Goal: Entertainment & Leisure: Consume media (video, audio)

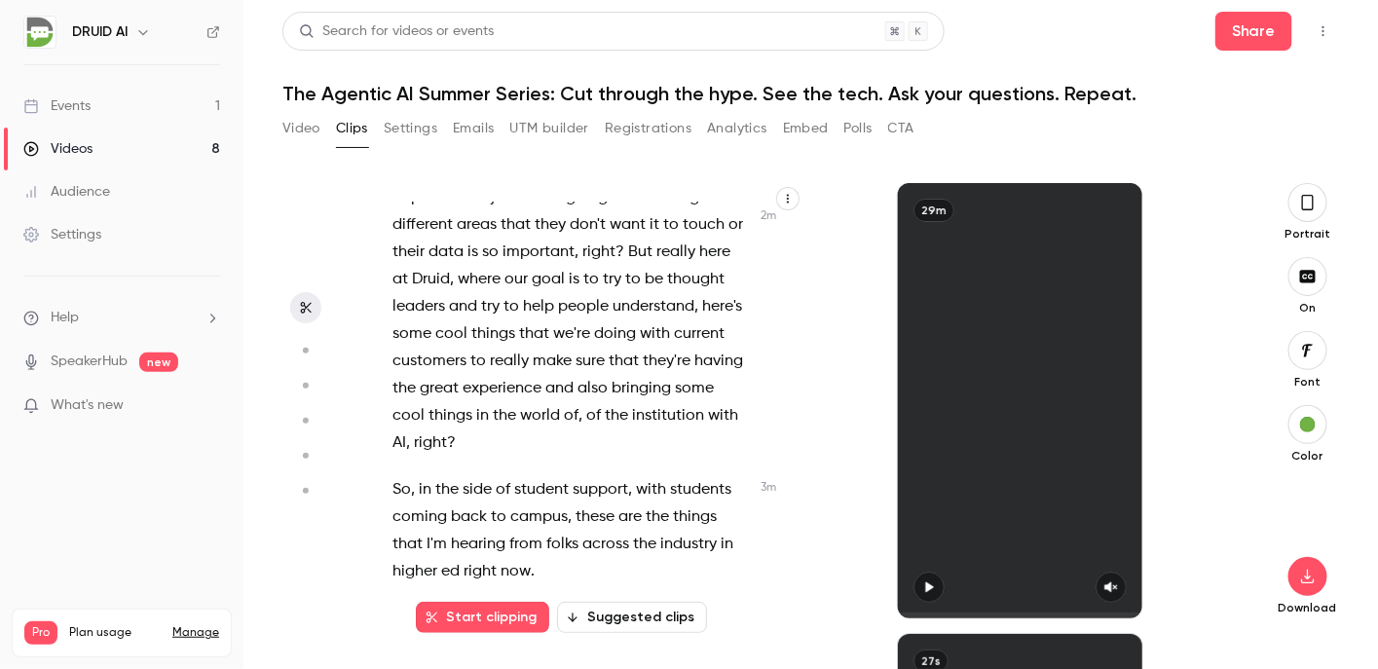
scroll to position [2134, 0]
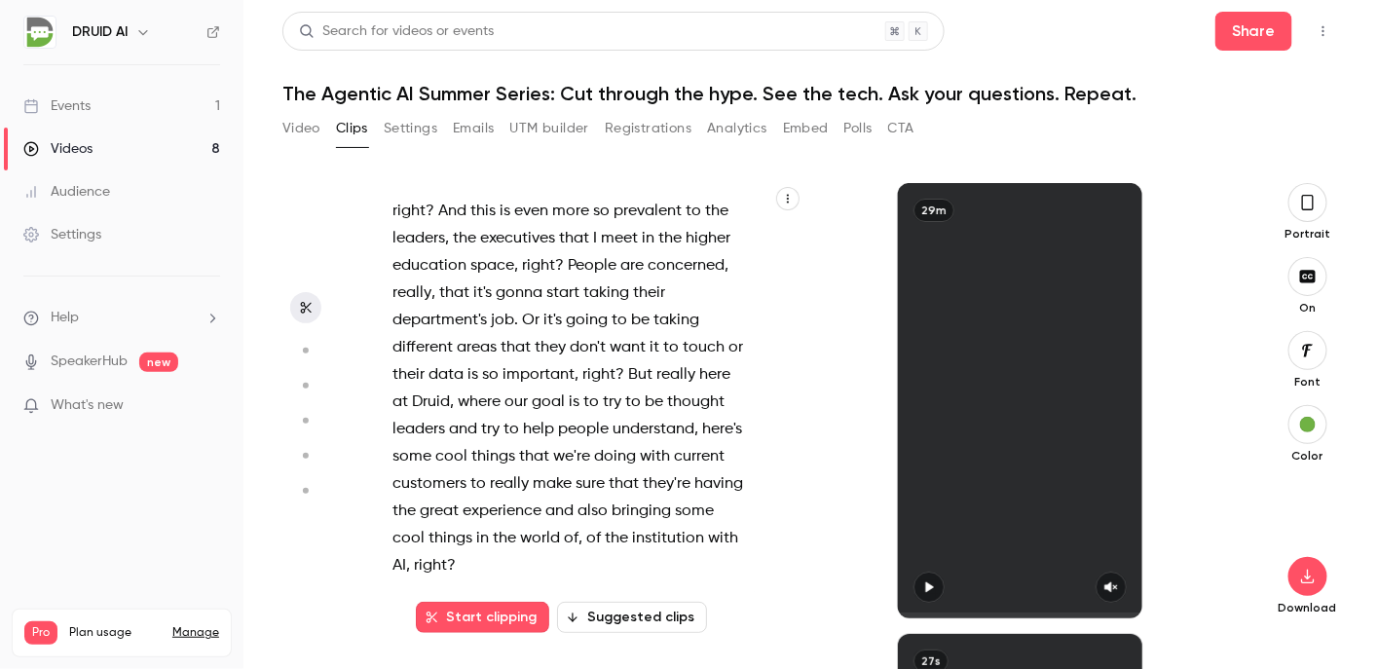
click at [568, 280] on span "People" at bounding box center [592, 265] width 49 height 27
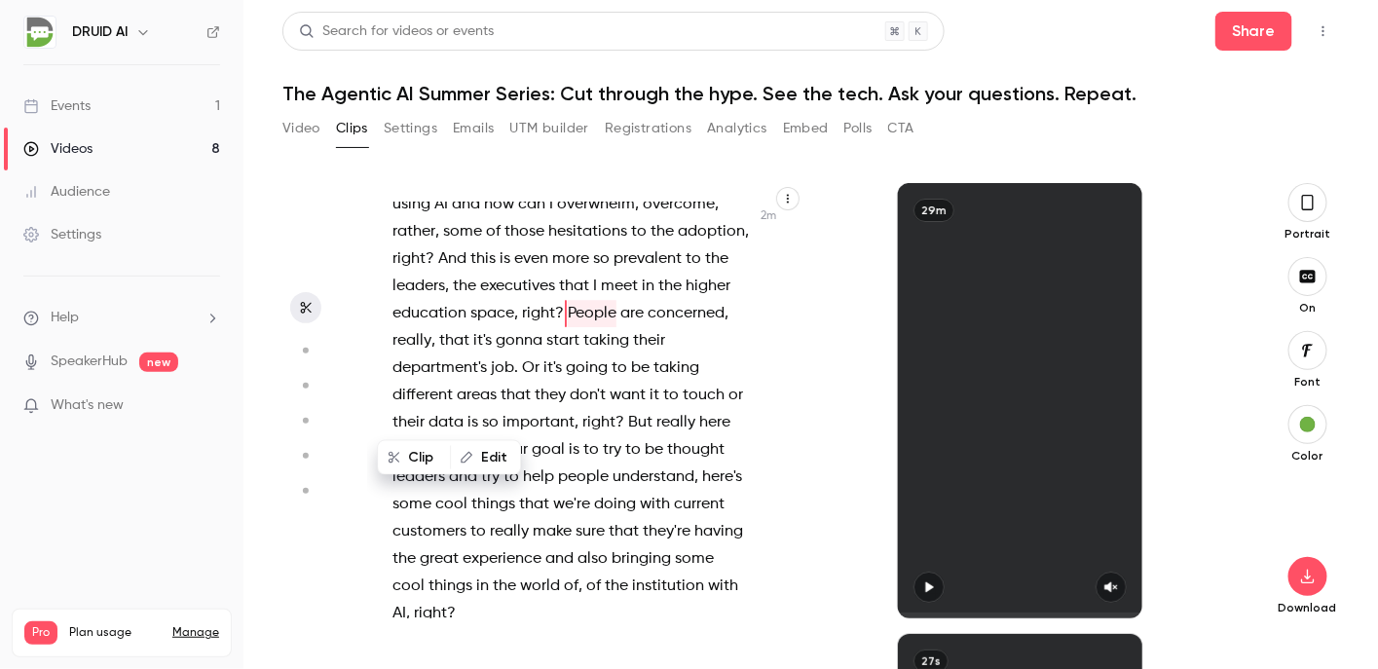
scroll to position [2070, 0]
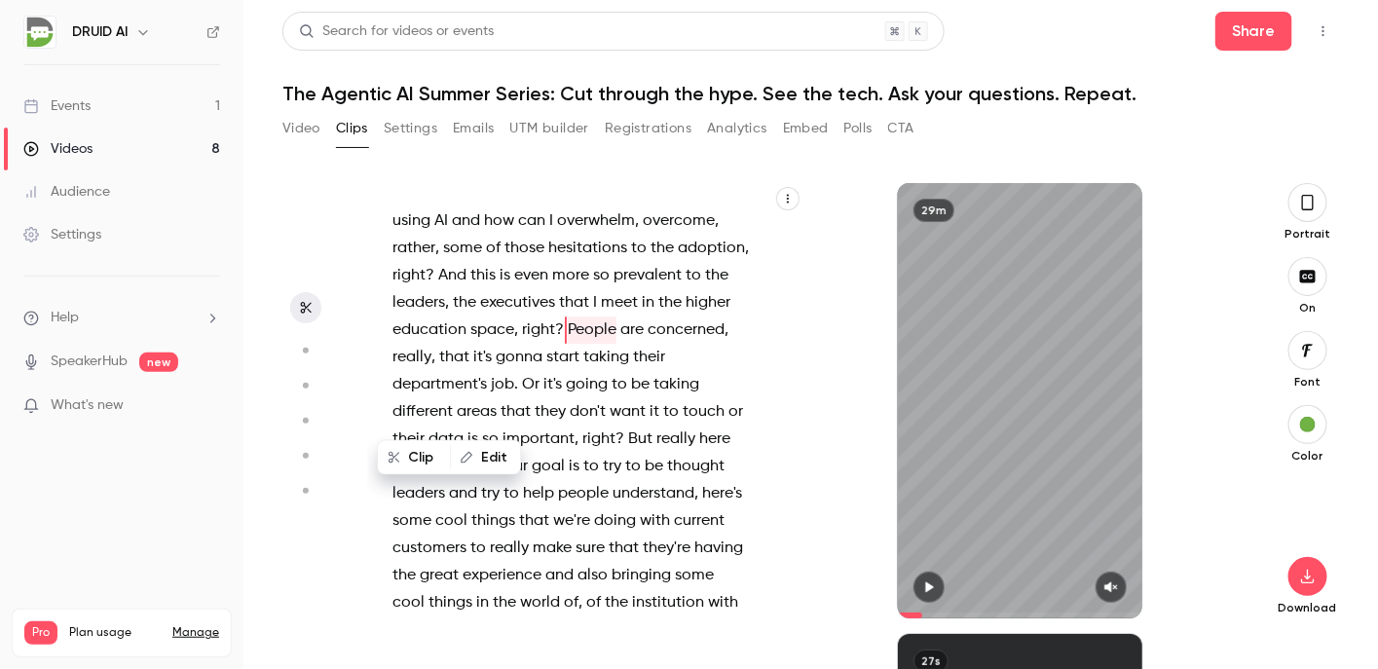
click at [930, 579] on button "button" at bounding box center [929, 587] width 31 height 31
click at [1119, 587] on icon "button" at bounding box center [1111, 587] width 16 height 14
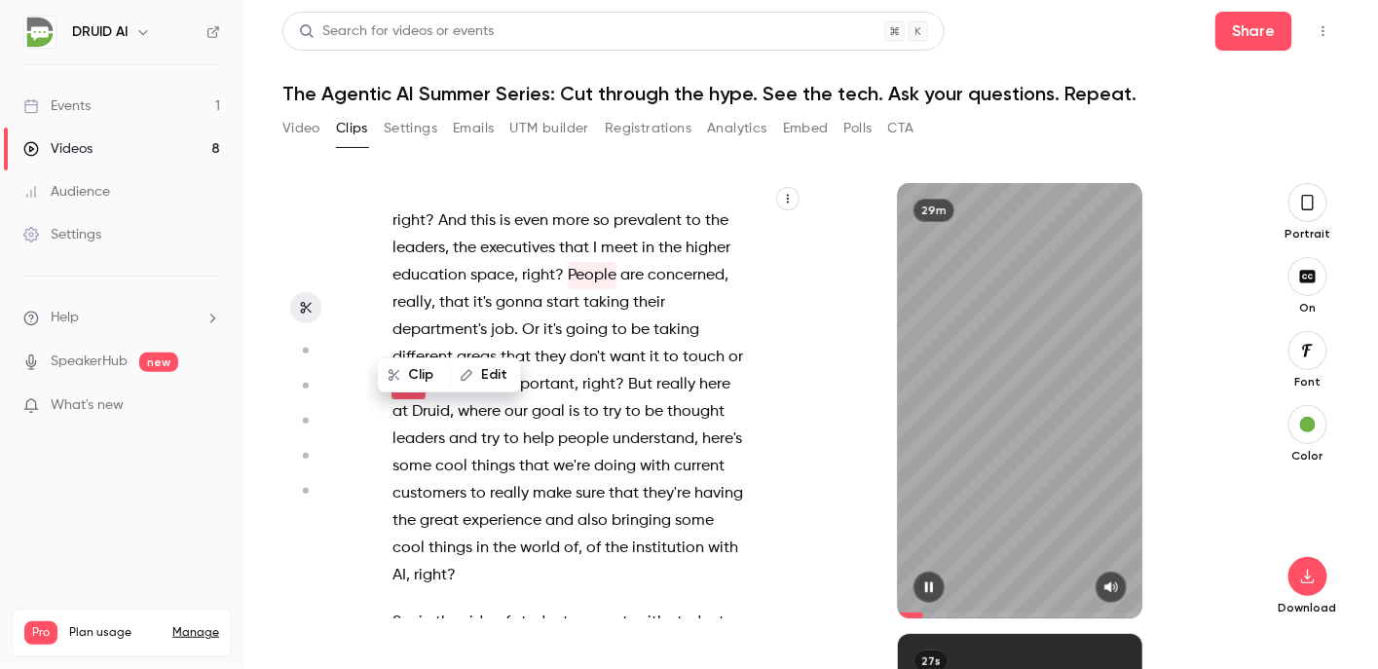
scroll to position [2151, 0]
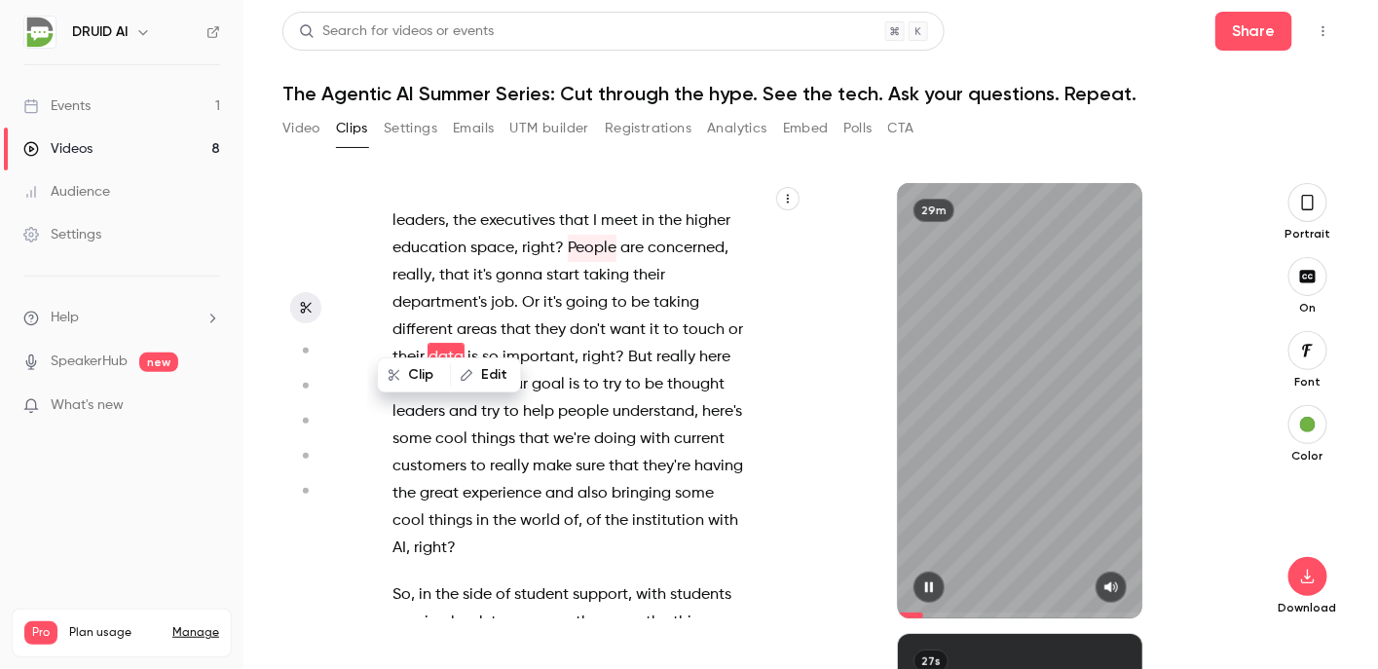
type input "*****"
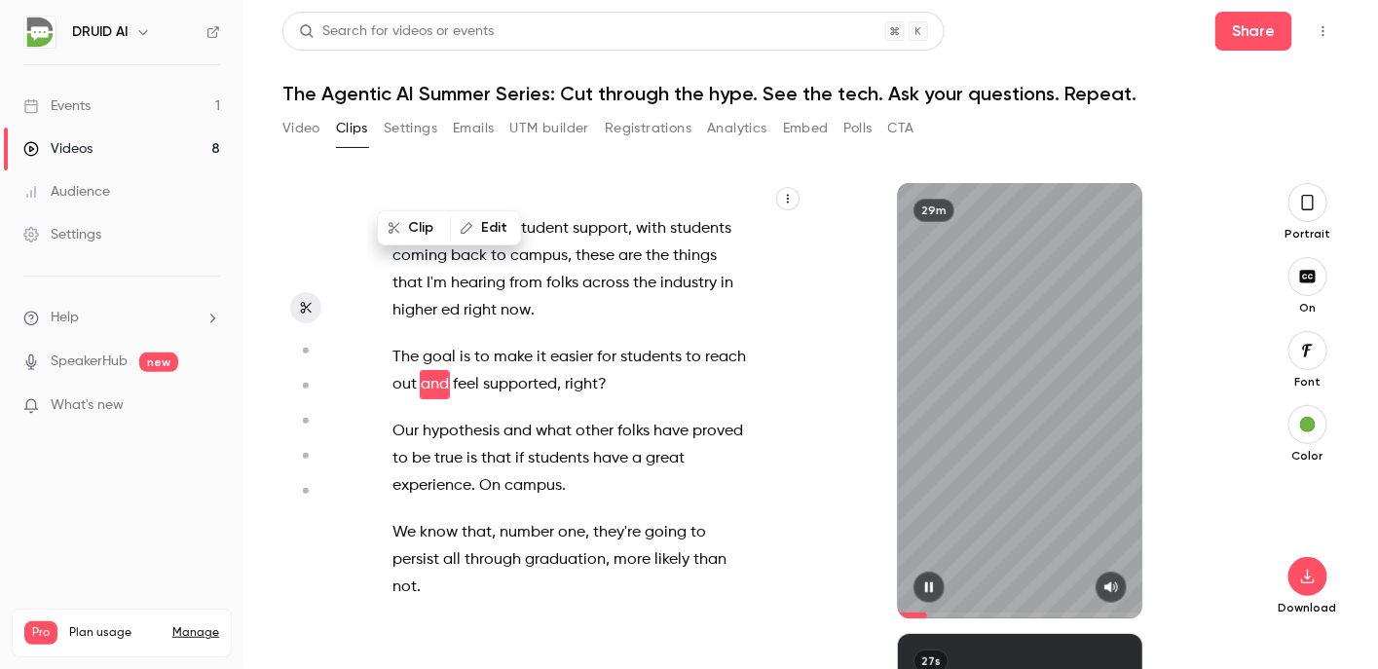
scroll to position [2545, 0]
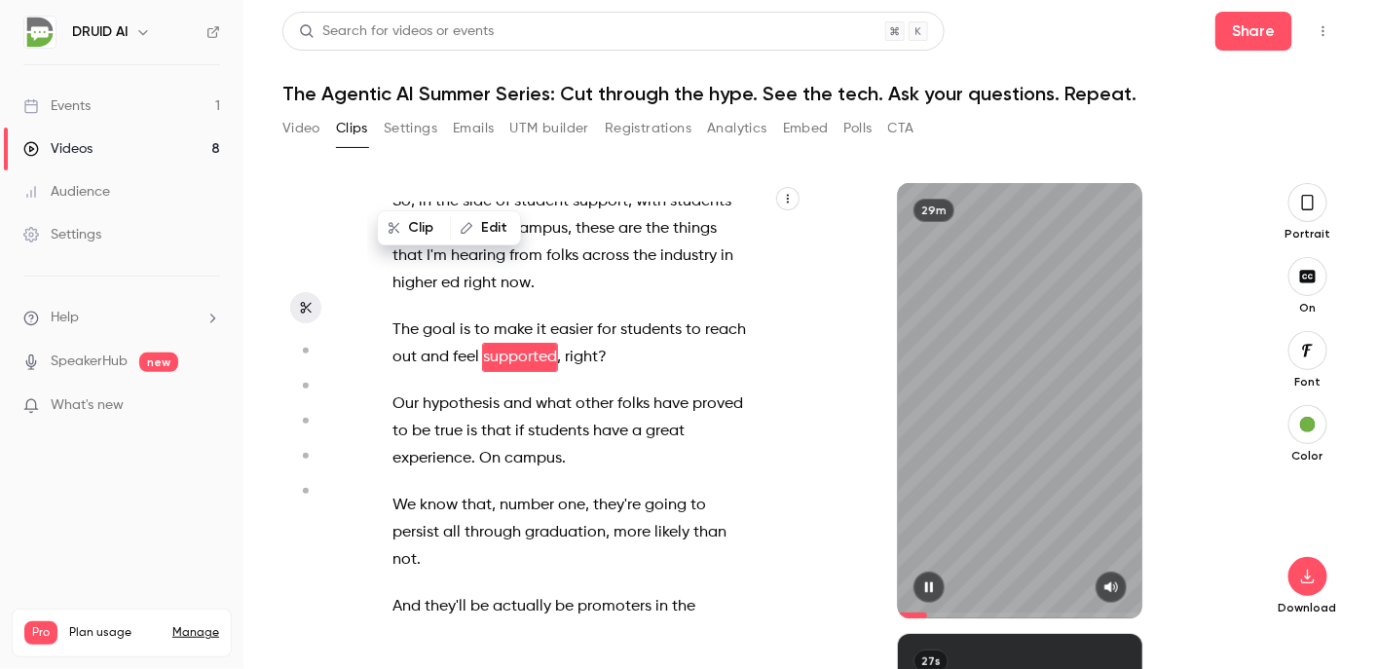
click at [1096, 572] on button "button" at bounding box center [1111, 587] width 31 height 31
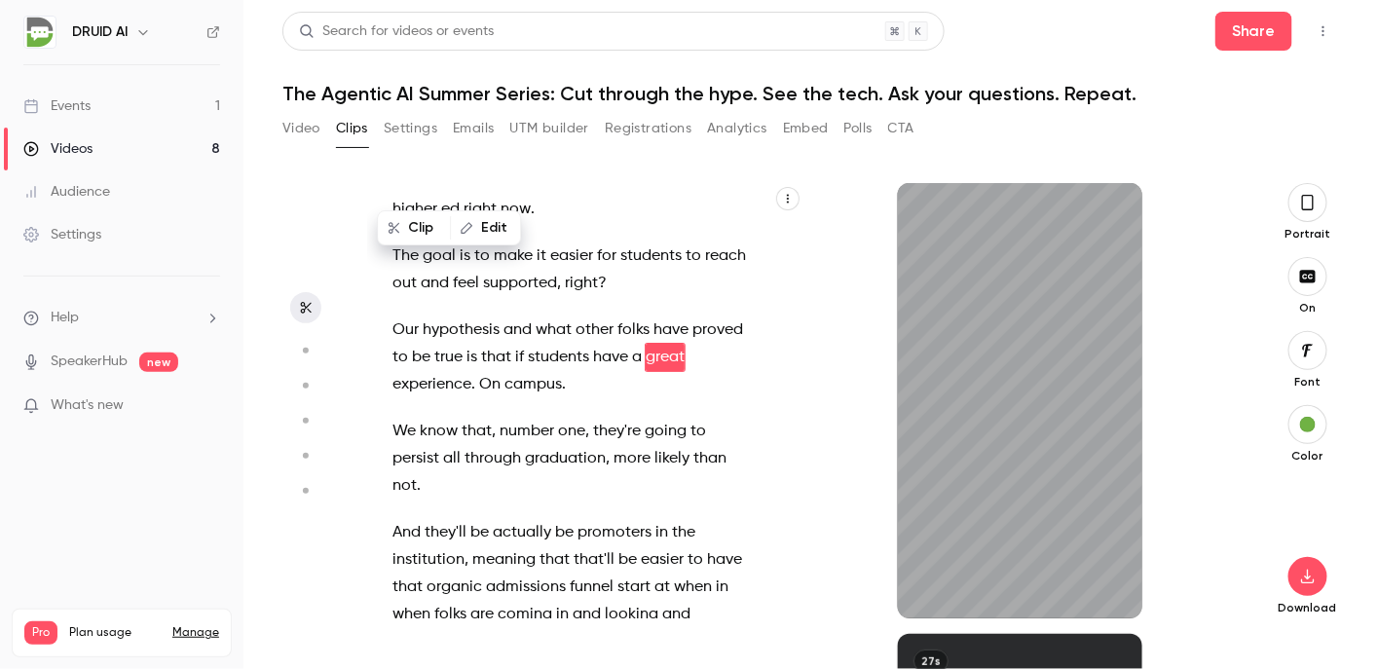
scroll to position [2646, 0]
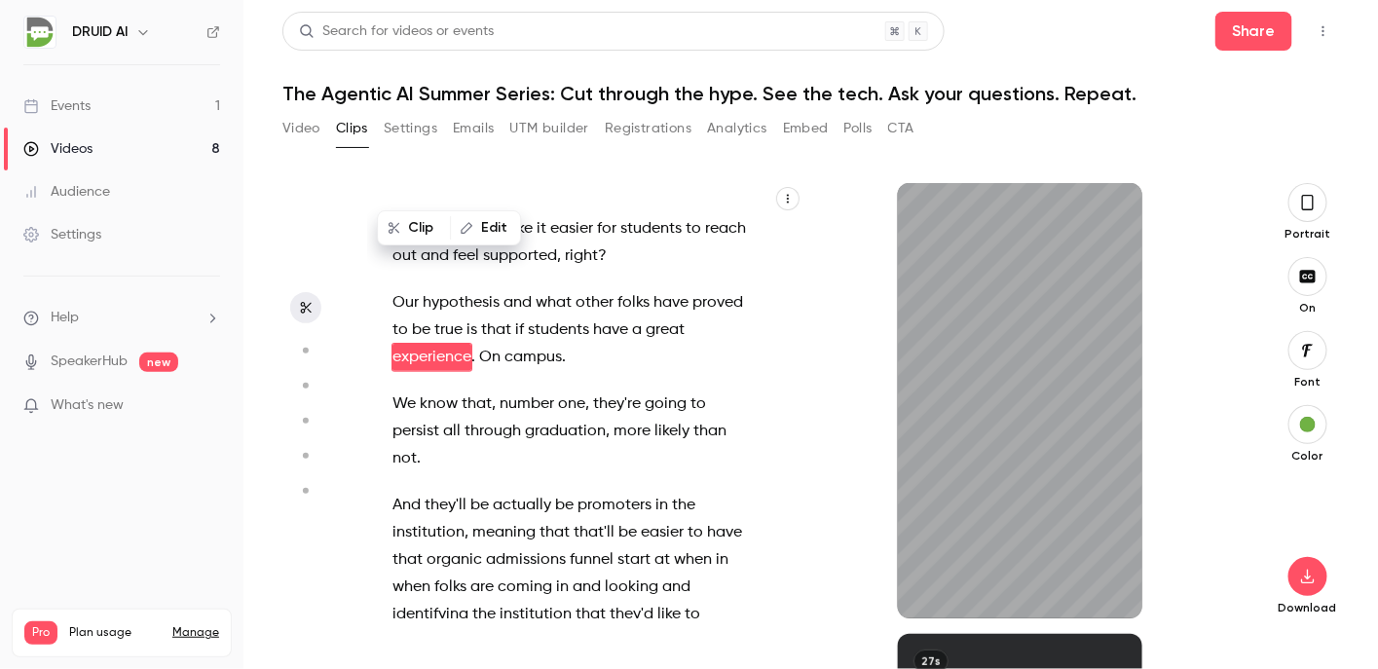
click at [1096, 572] on button "button" at bounding box center [1111, 587] width 31 height 31
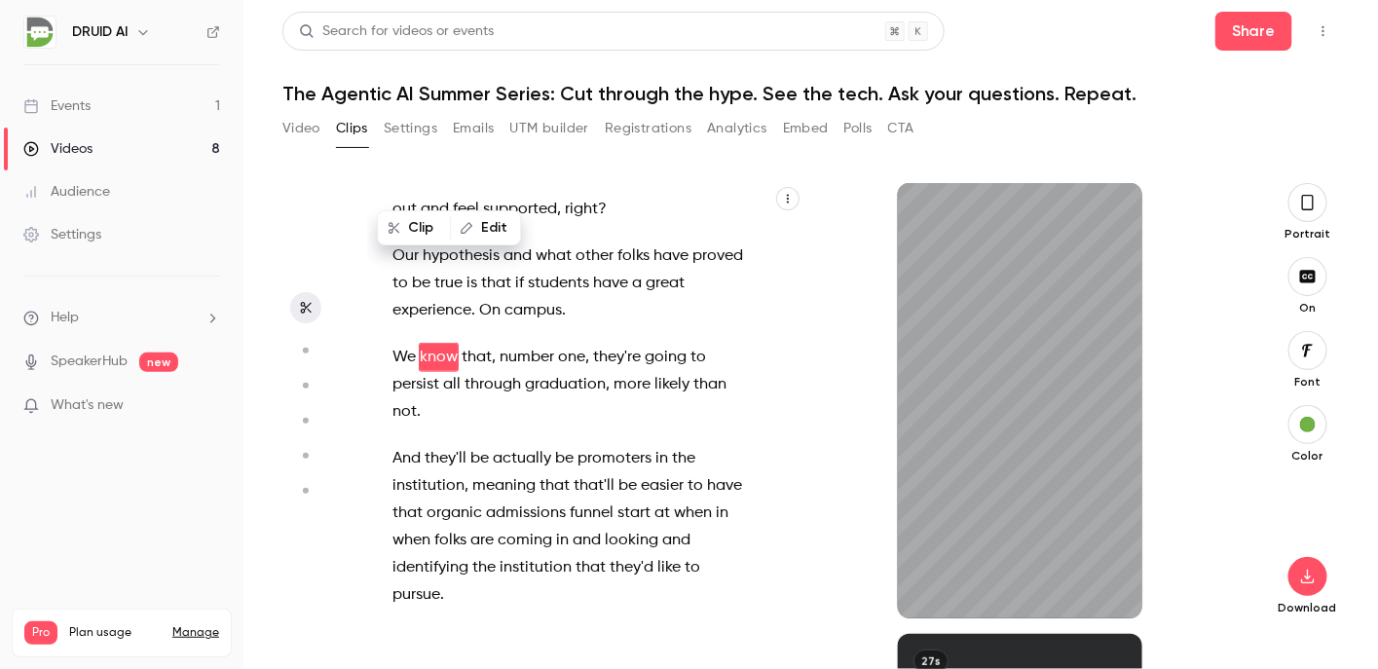
click at [1096, 572] on button "button" at bounding box center [1111, 587] width 31 height 31
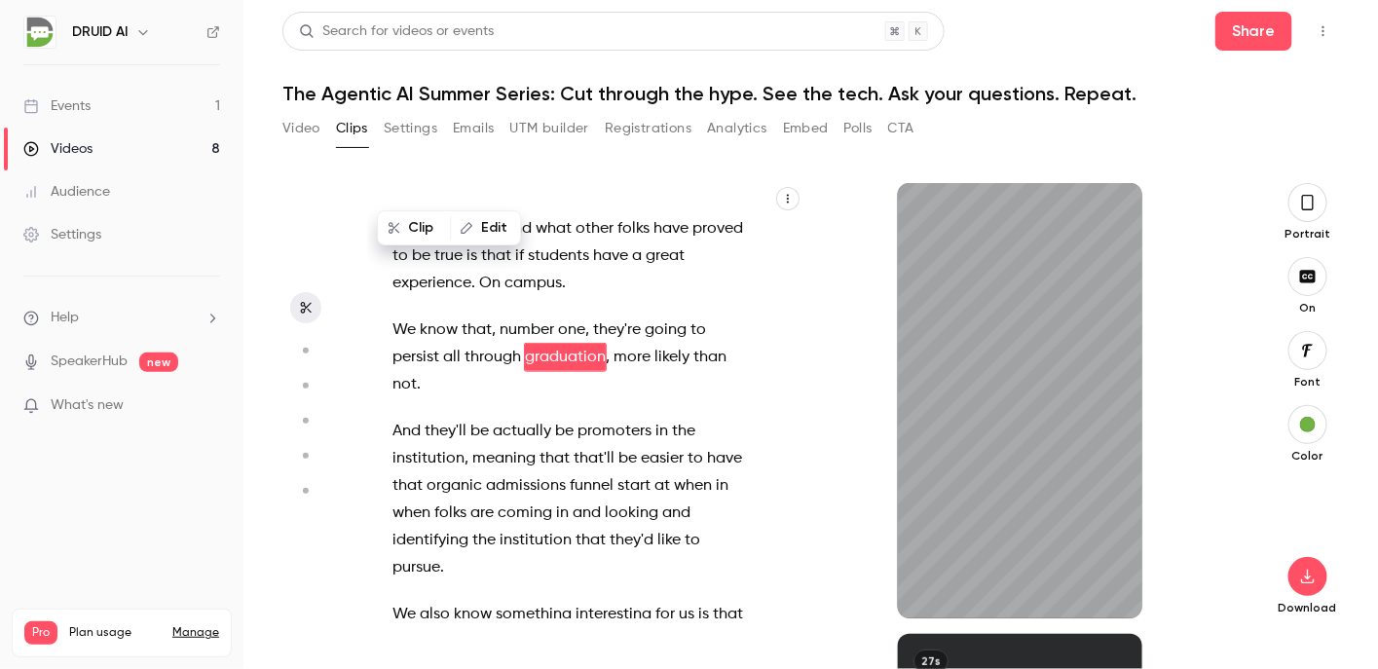
click at [1096, 572] on button "button" at bounding box center [1111, 587] width 31 height 31
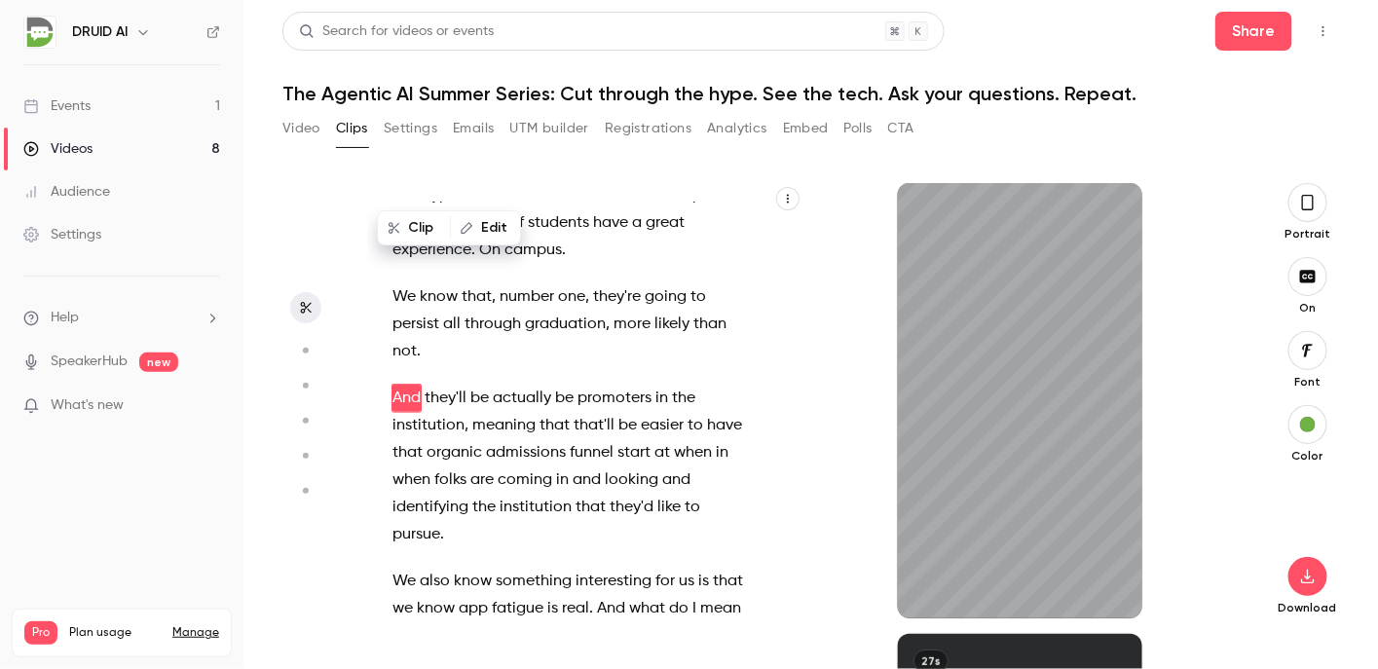
scroll to position [2794, 0]
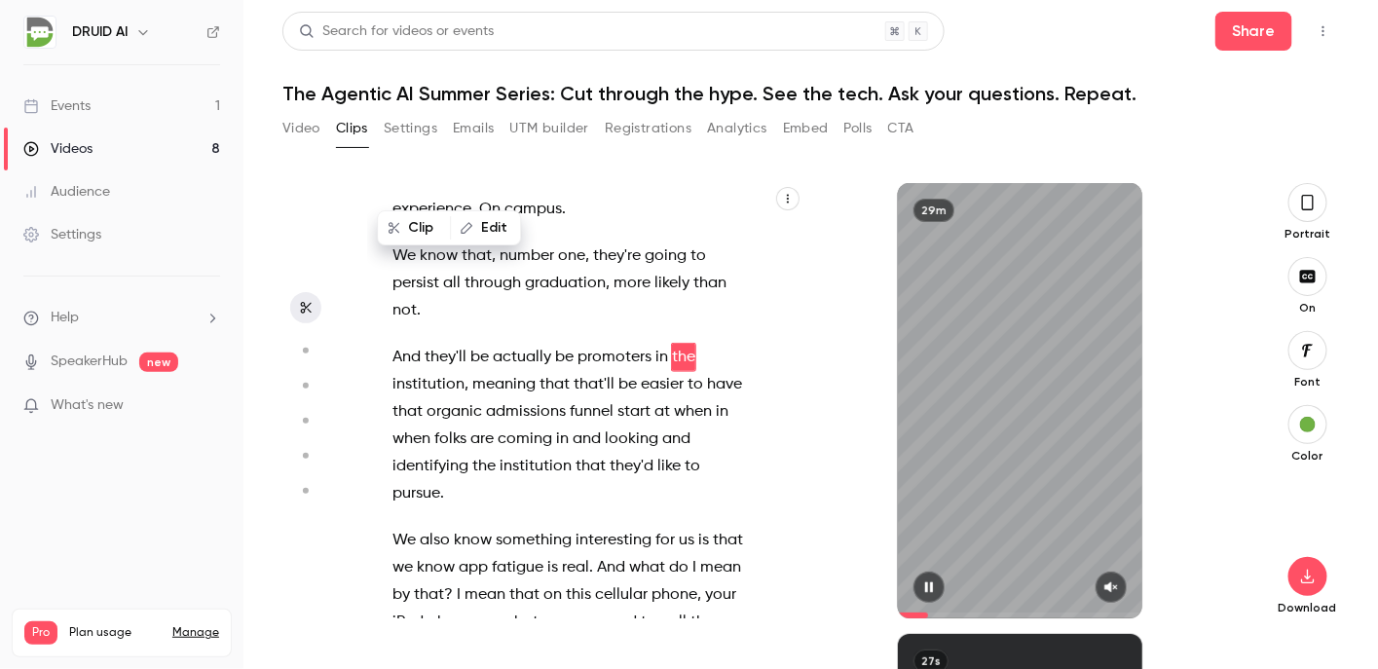
click at [918, 589] on button "button" at bounding box center [929, 587] width 31 height 31
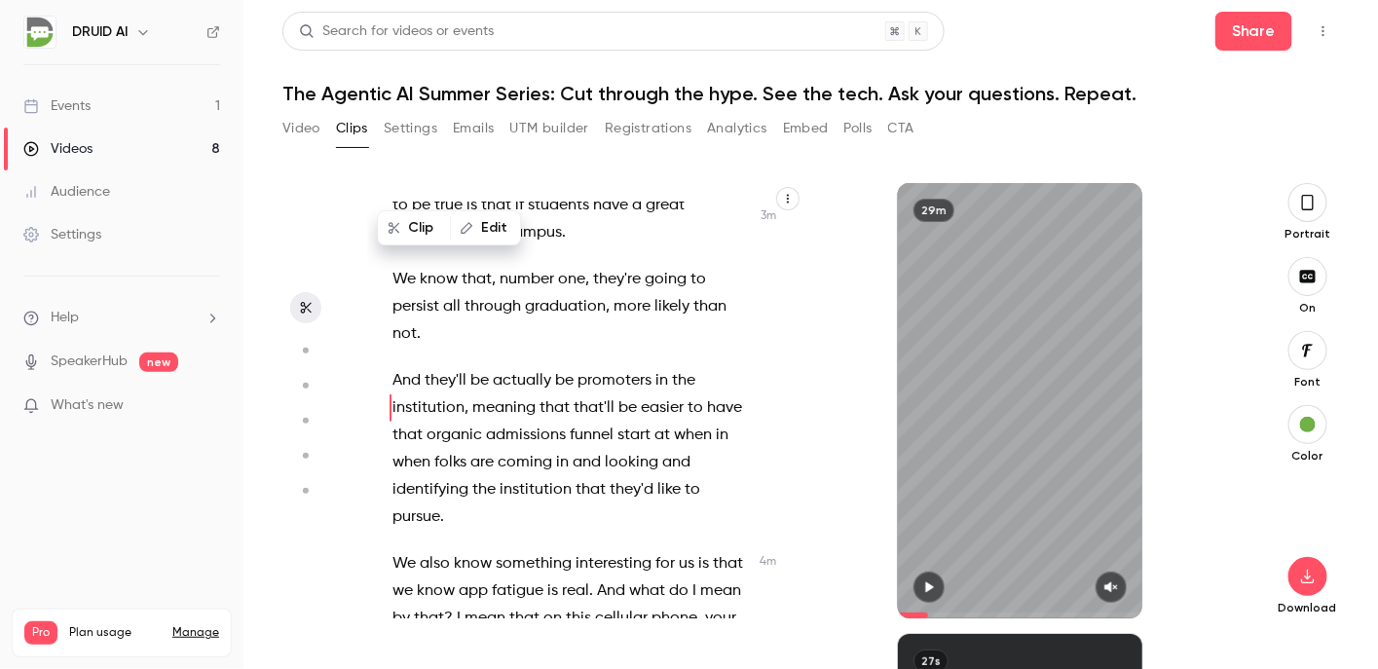
scroll to position [2771, 0]
click at [404, 293] on span "We" at bounding box center [403, 279] width 23 height 27
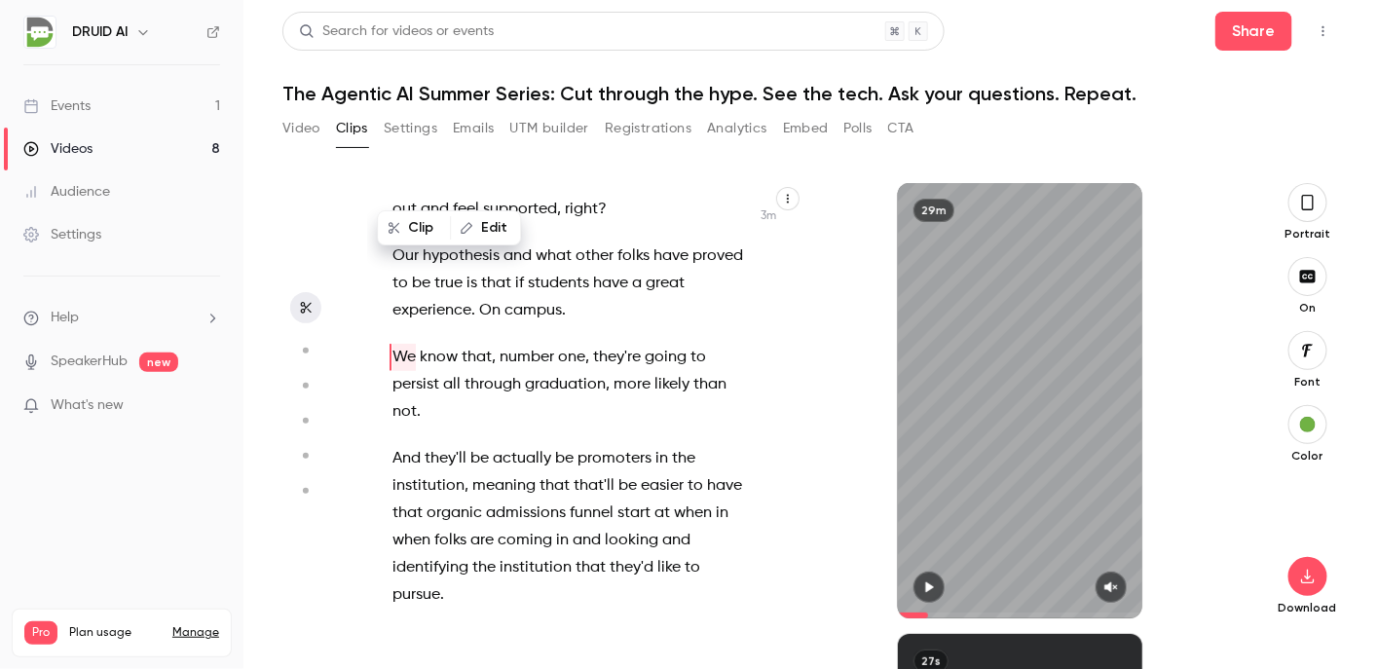
scroll to position [2990, 0]
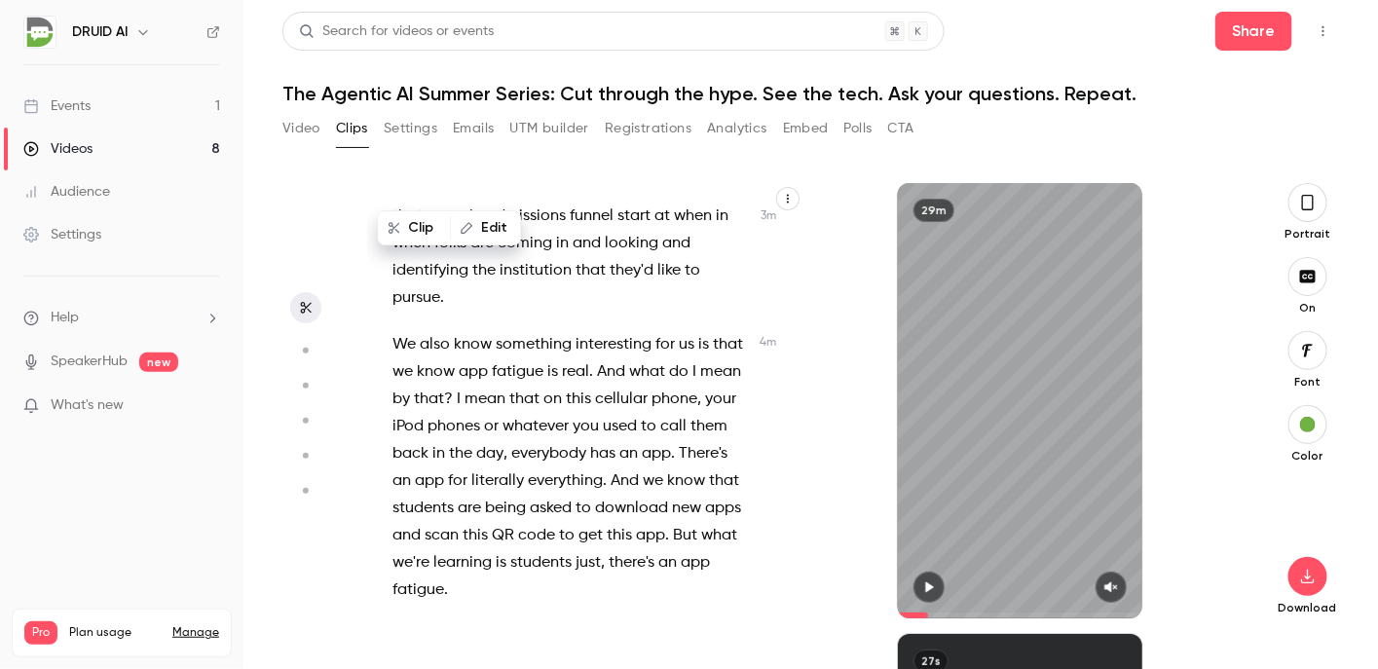
click at [662, 257] on span "and" at bounding box center [676, 243] width 28 height 27
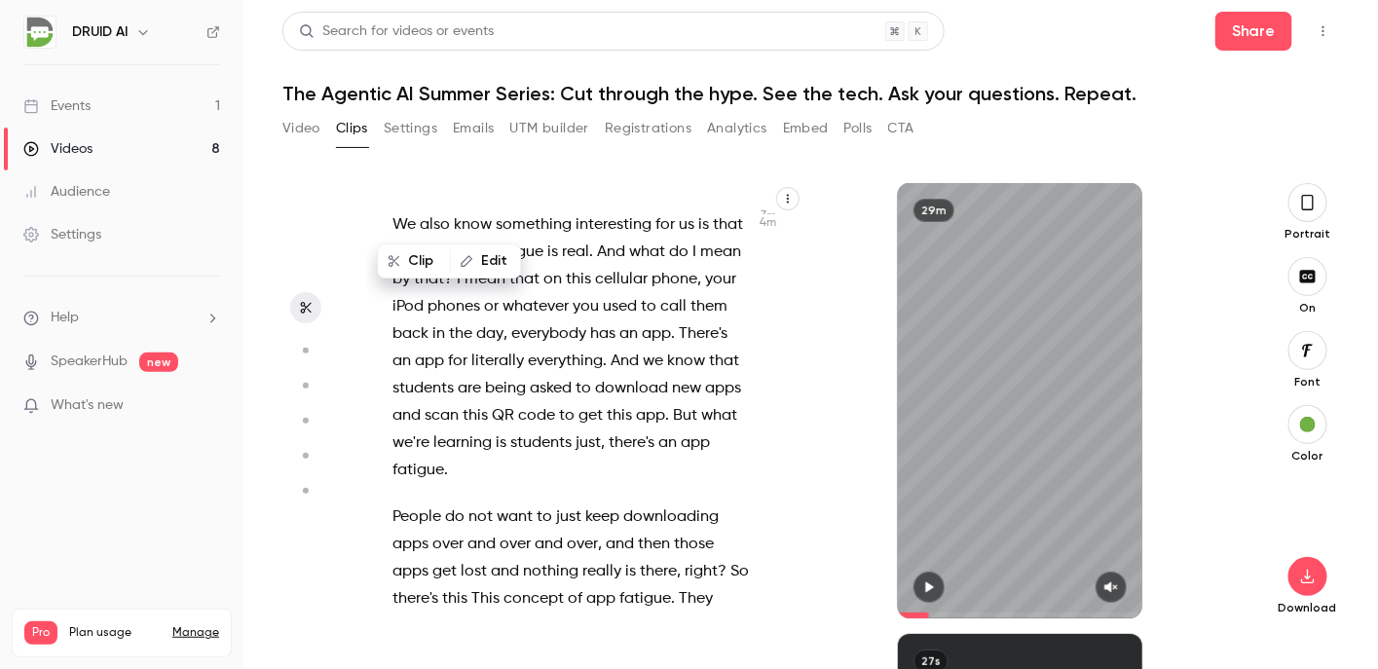
scroll to position [3111, 0]
click at [675, 341] on span at bounding box center [677, 333] width 4 height 16
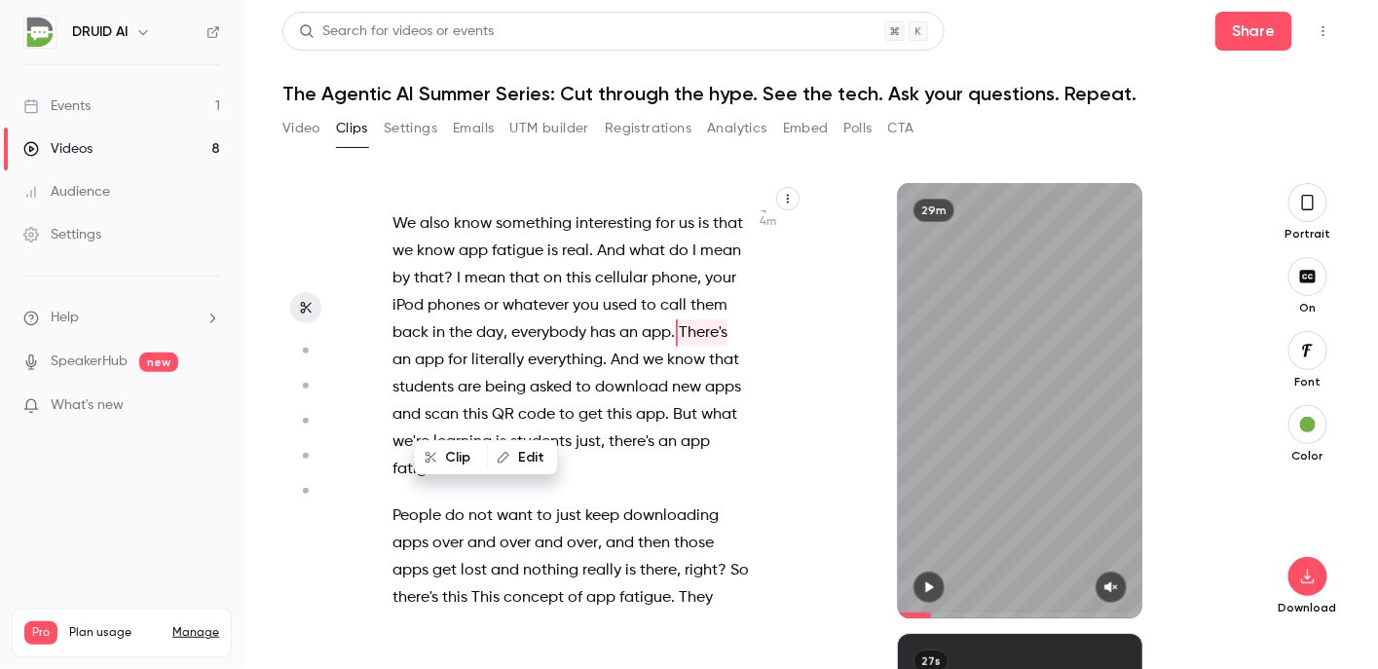
scroll to position [3114, 0]
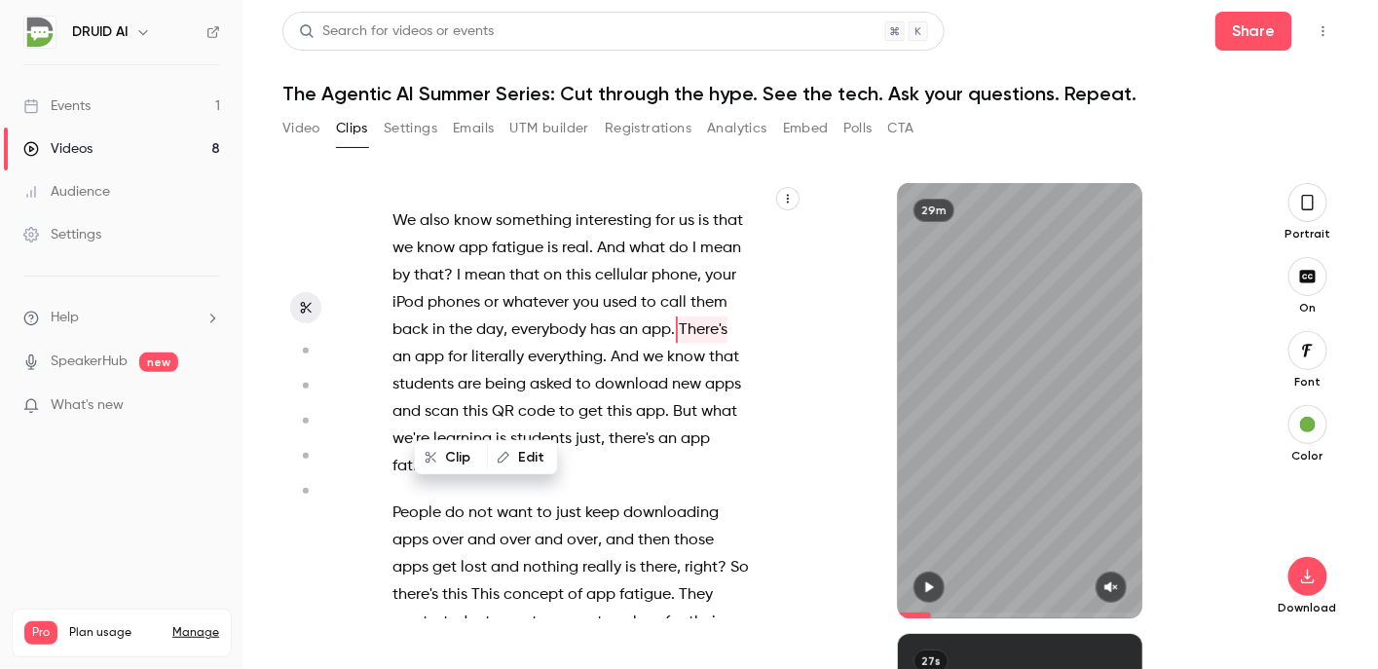
click at [679, 344] on span "There's" at bounding box center [703, 330] width 49 height 27
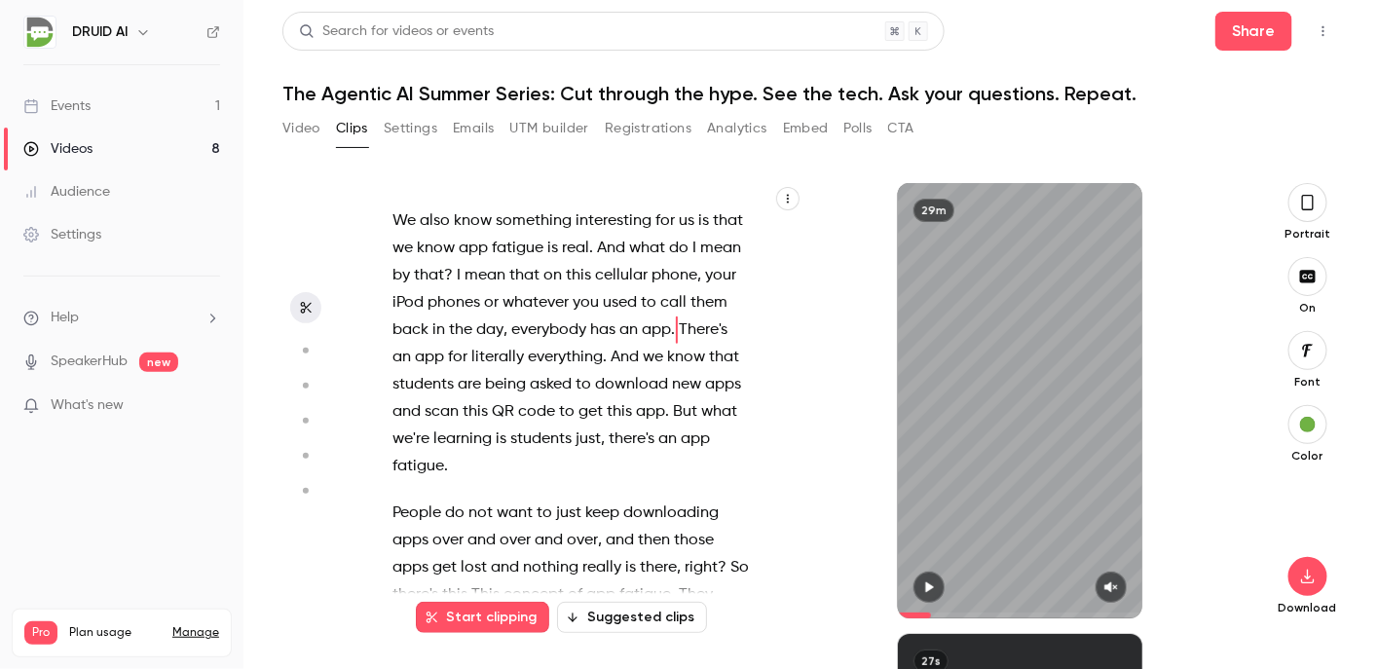
drag, startPoint x: 933, startPoint y: 572, endPoint x: 931, endPoint y: 584, distance: 12.8
click at [931, 584] on button "button" at bounding box center [929, 587] width 31 height 31
click at [931, 584] on icon "button" at bounding box center [929, 587] width 8 height 11
click at [1114, 590] on icon "button" at bounding box center [1111, 587] width 16 height 14
click at [1096, 572] on button "button" at bounding box center [1111, 587] width 31 height 31
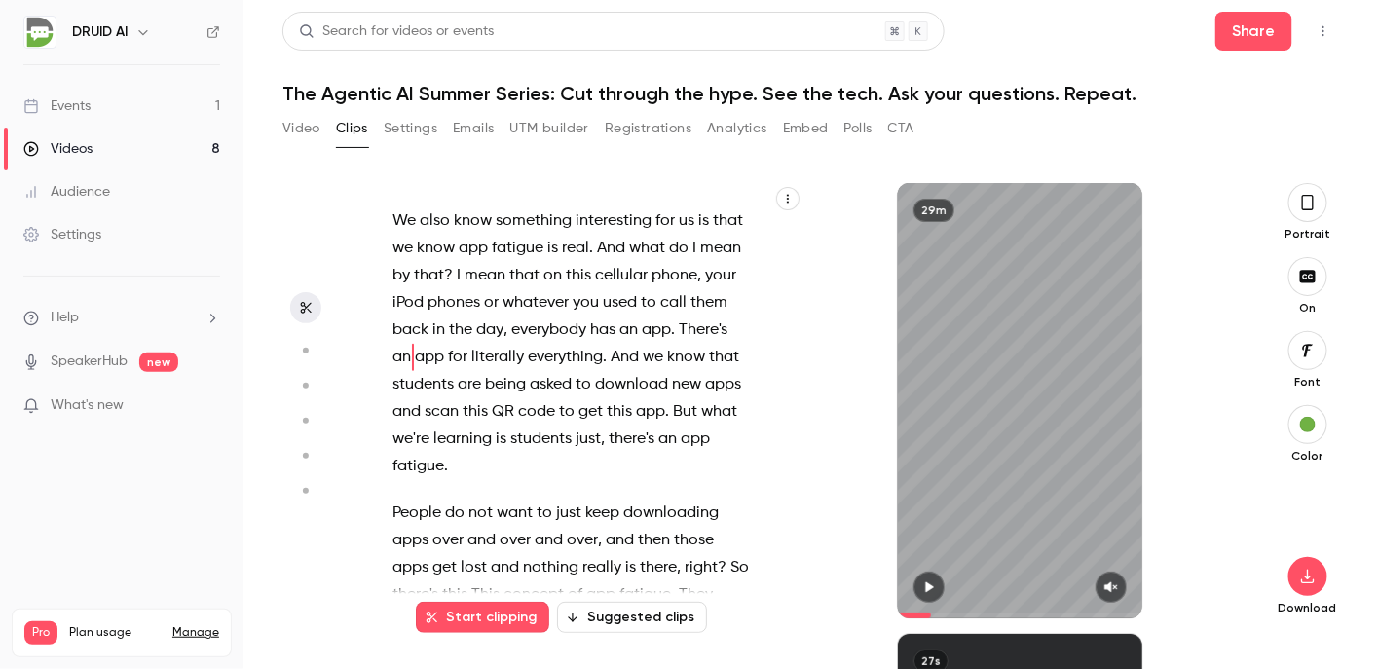
click at [1096, 572] on button "button" at bounding box center [1111, 587] width 31 height 31
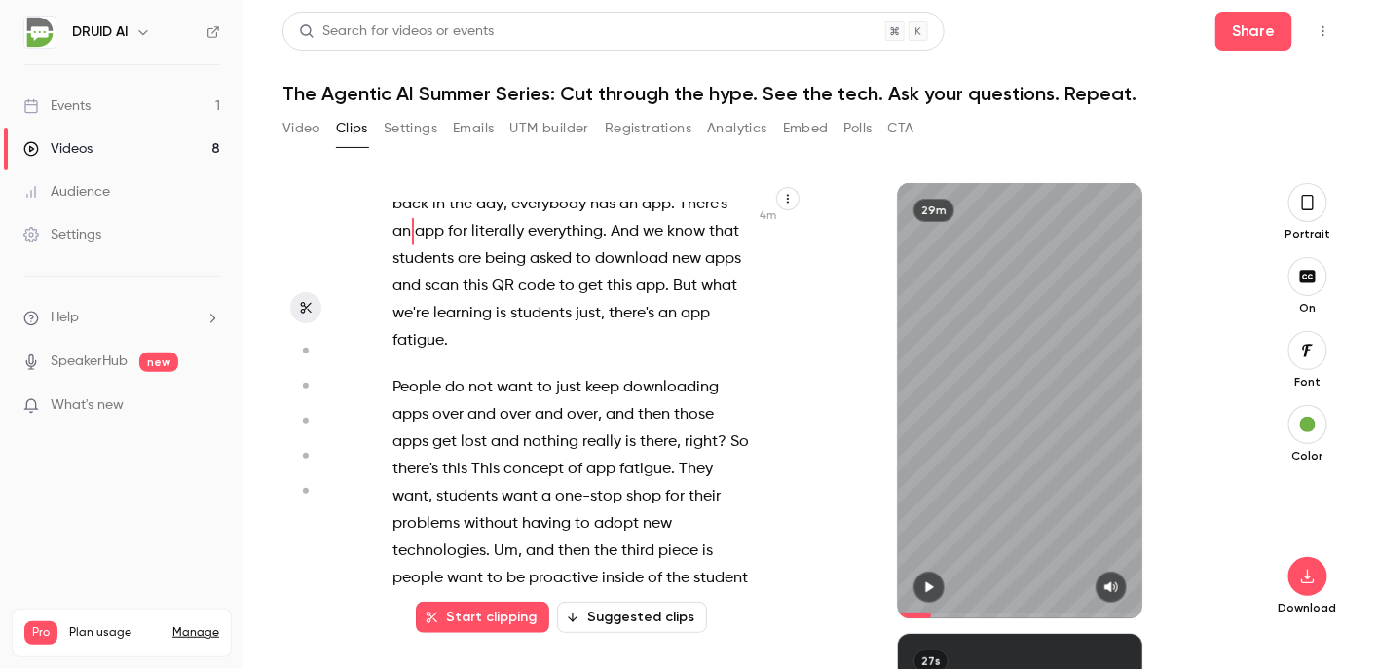
scroll to position [3274, 0]
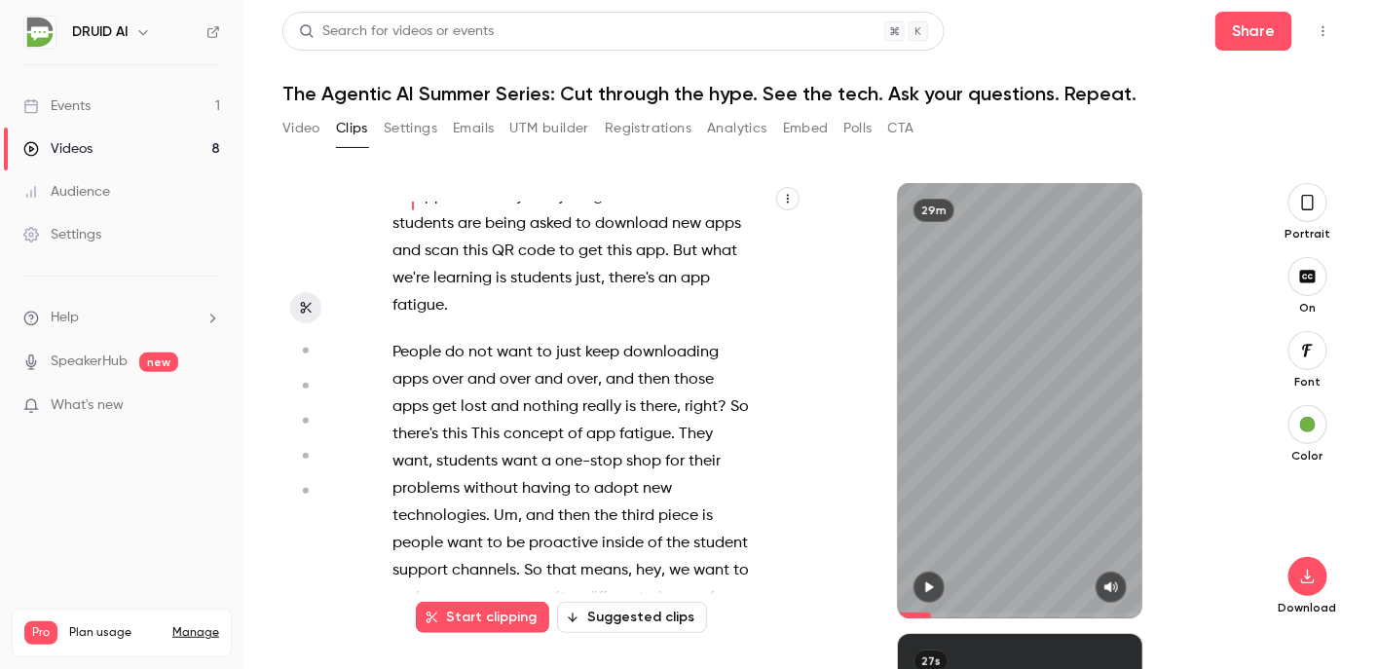
click at [420, 366] on span "People" at bounding box center [416, 352] width 49 height 27
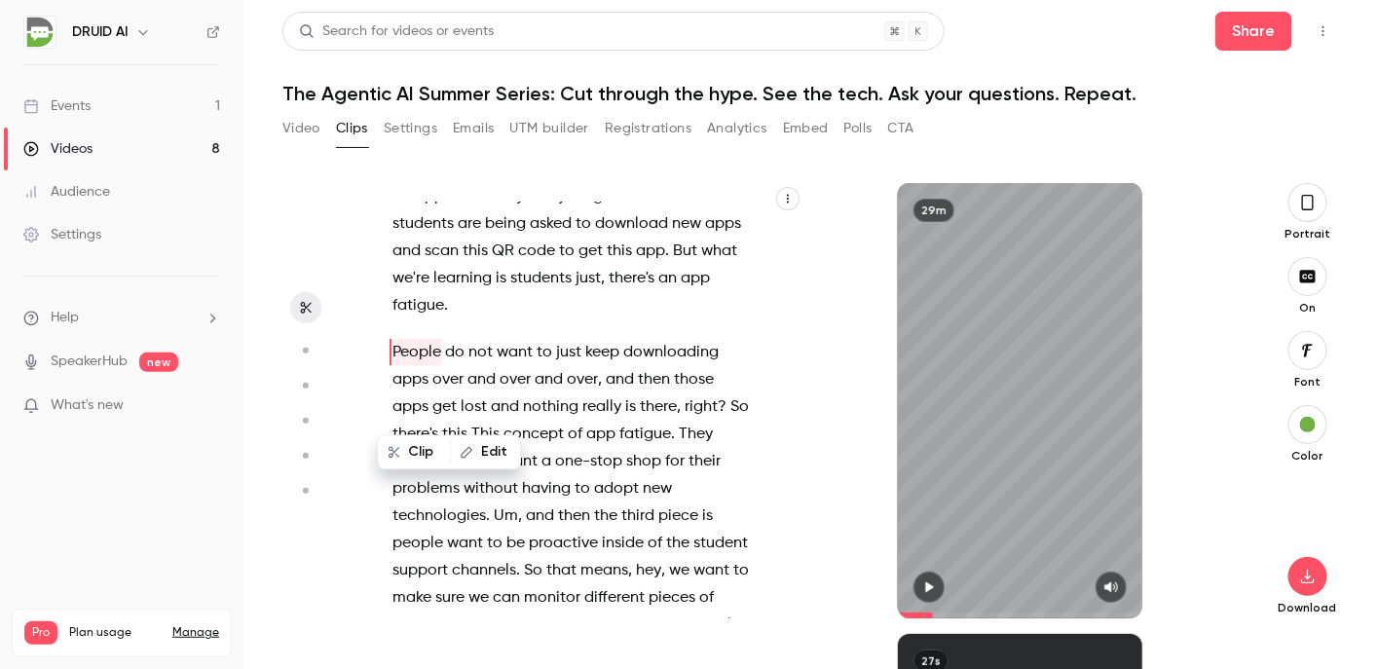
scroll to position [3269, 0]
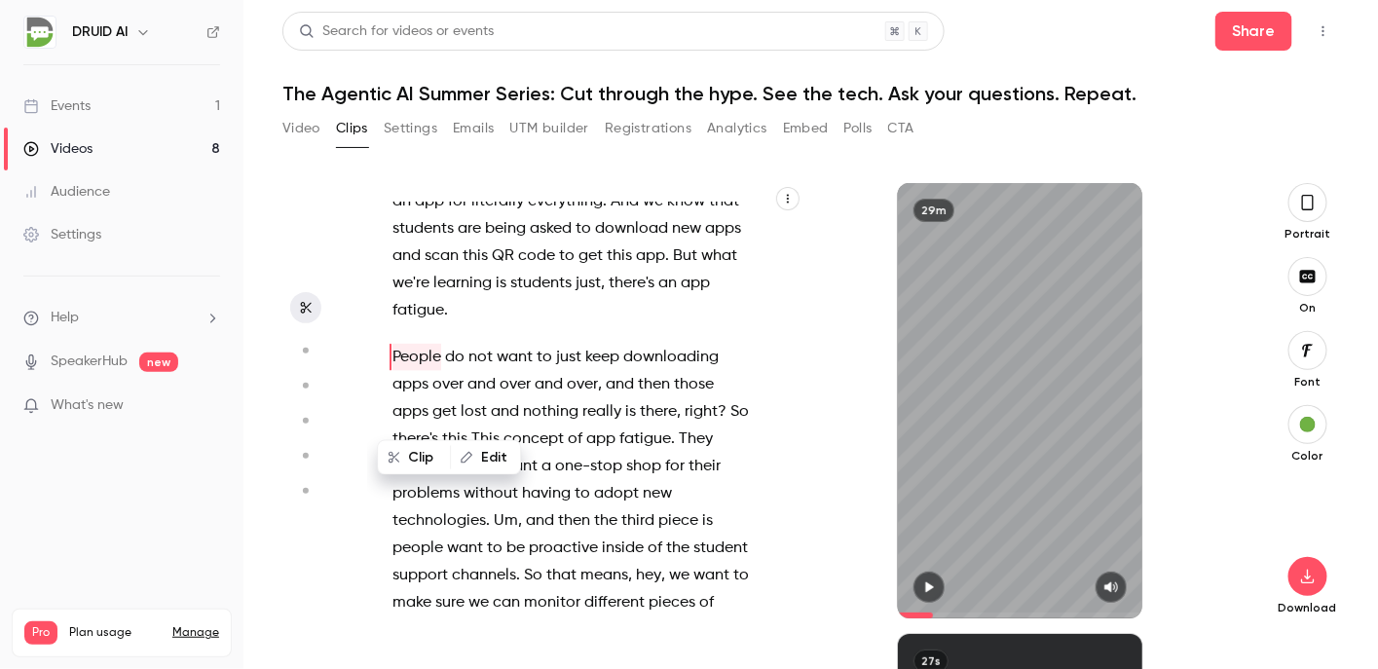
click at [921, 582] on icon "button" at bounding box center [929, 587] width 16 height 14
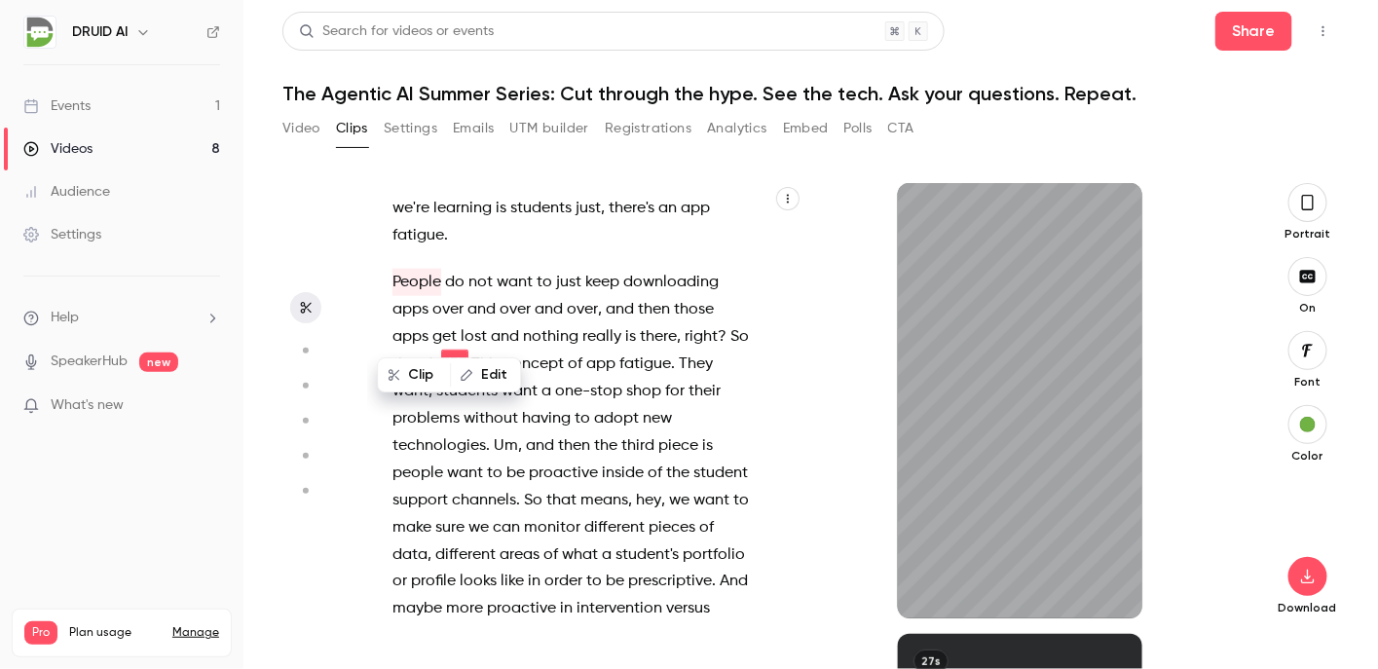
scroll to position [3351, 0]
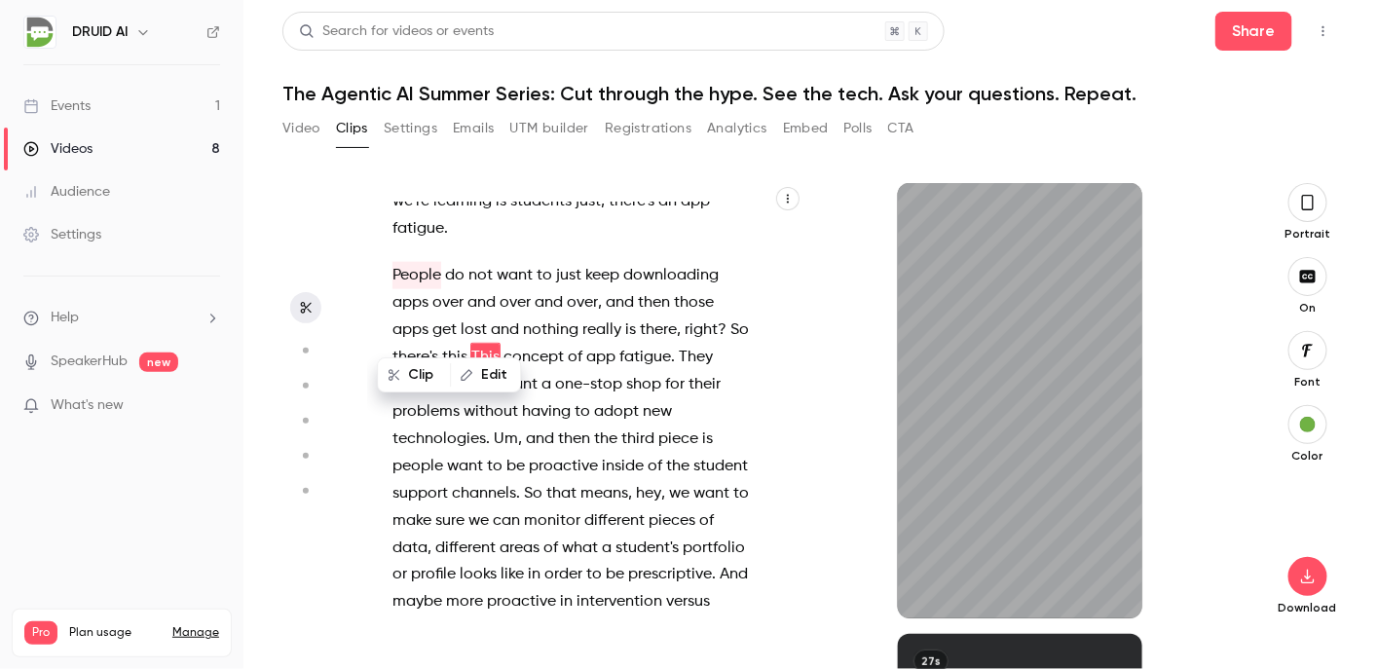
type input "*****"
click at [914, 572] on button "button" at bounding box center [929, 587] width 31 height 31
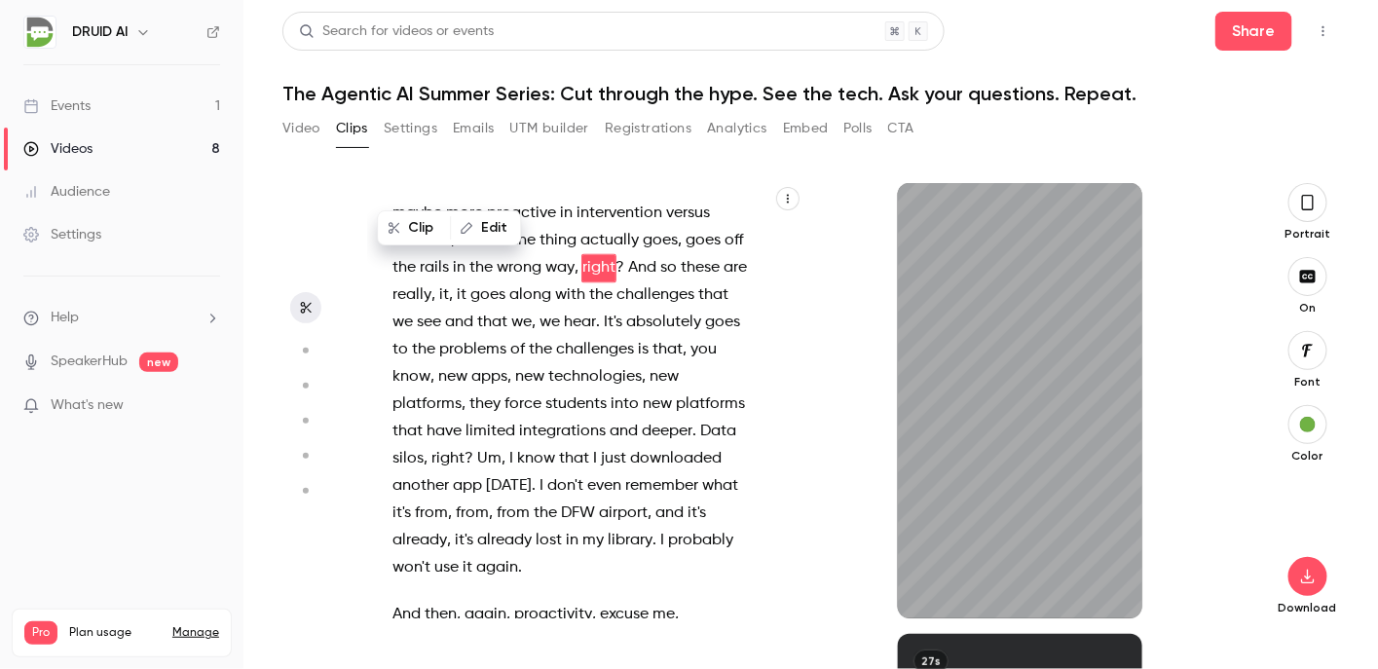
scroll to position [3678, 0]
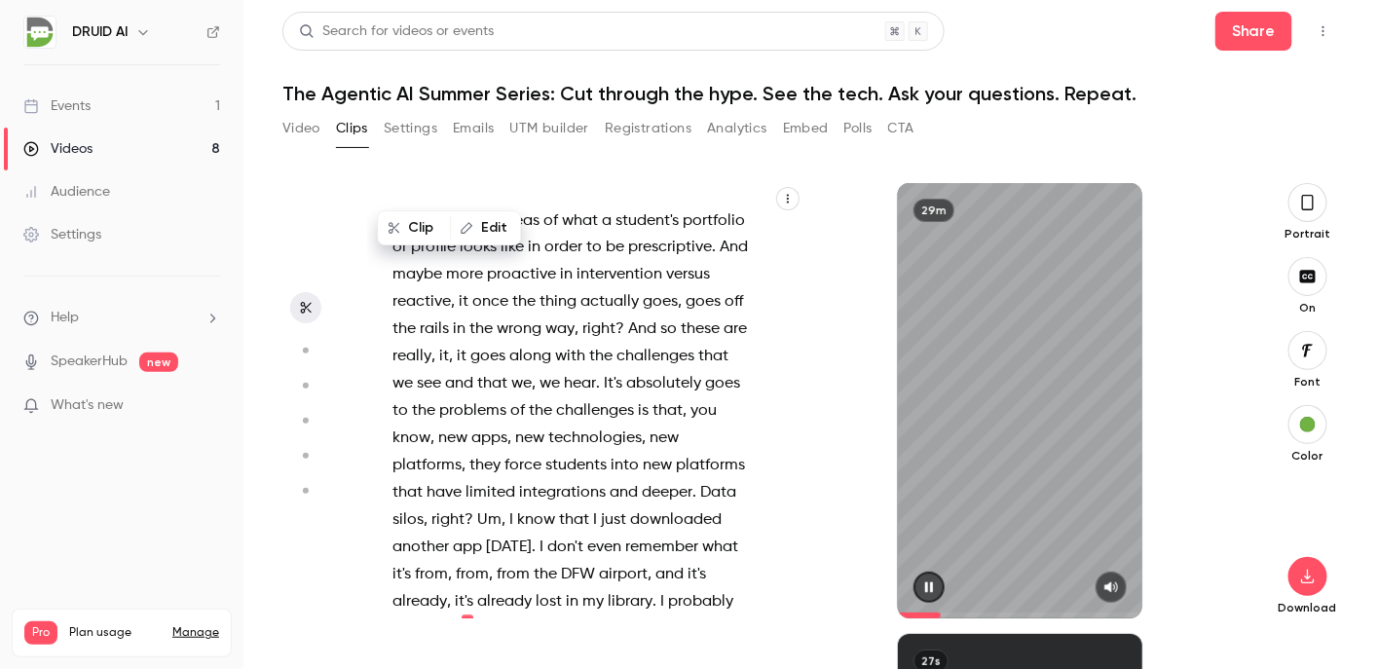
click at [920, 589] on button "button" at bounding box center [929, 587] width 31 height 31
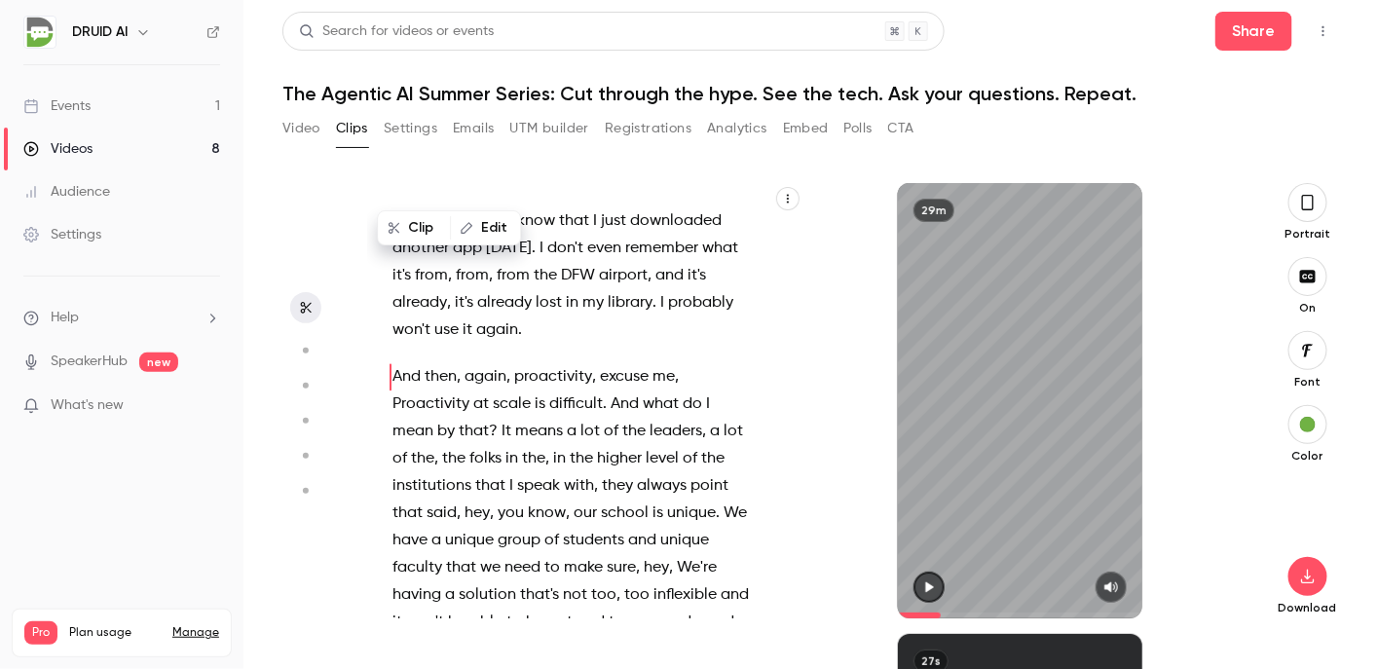
scroll to position [4025, 0]
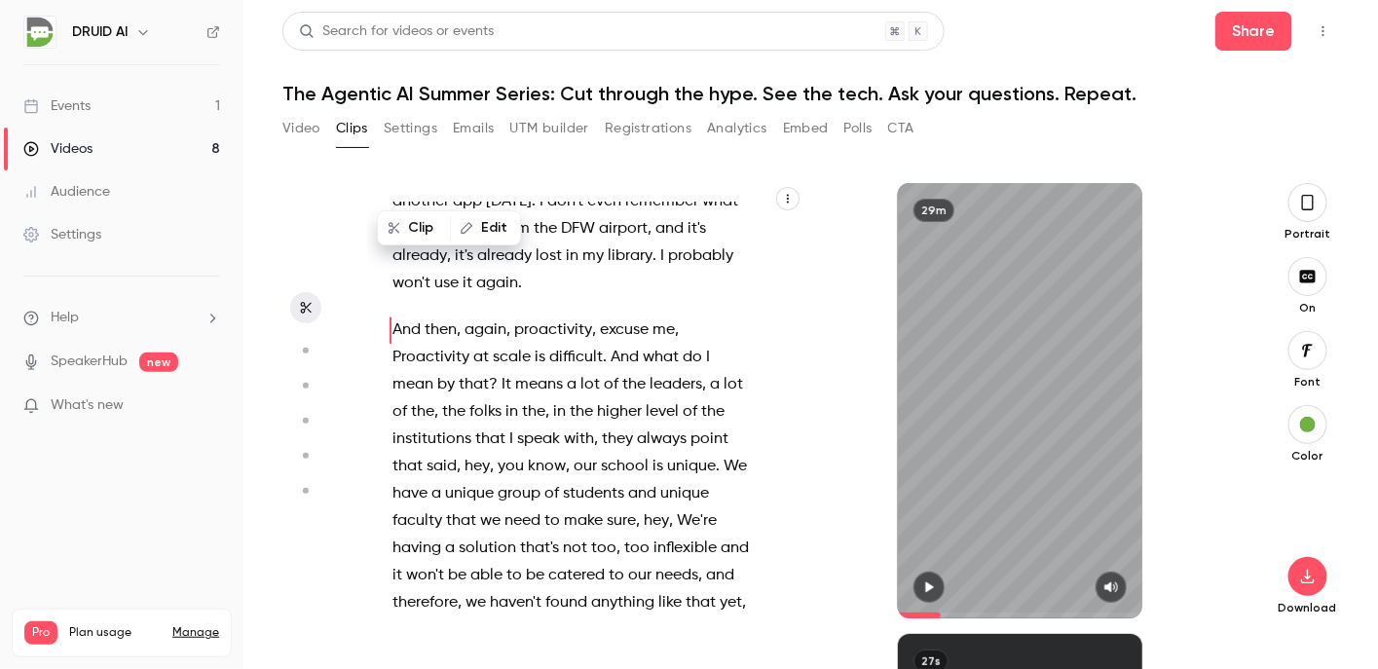
type input "*****"
